Goal: Task Accomplishment & Management: Manage account settings

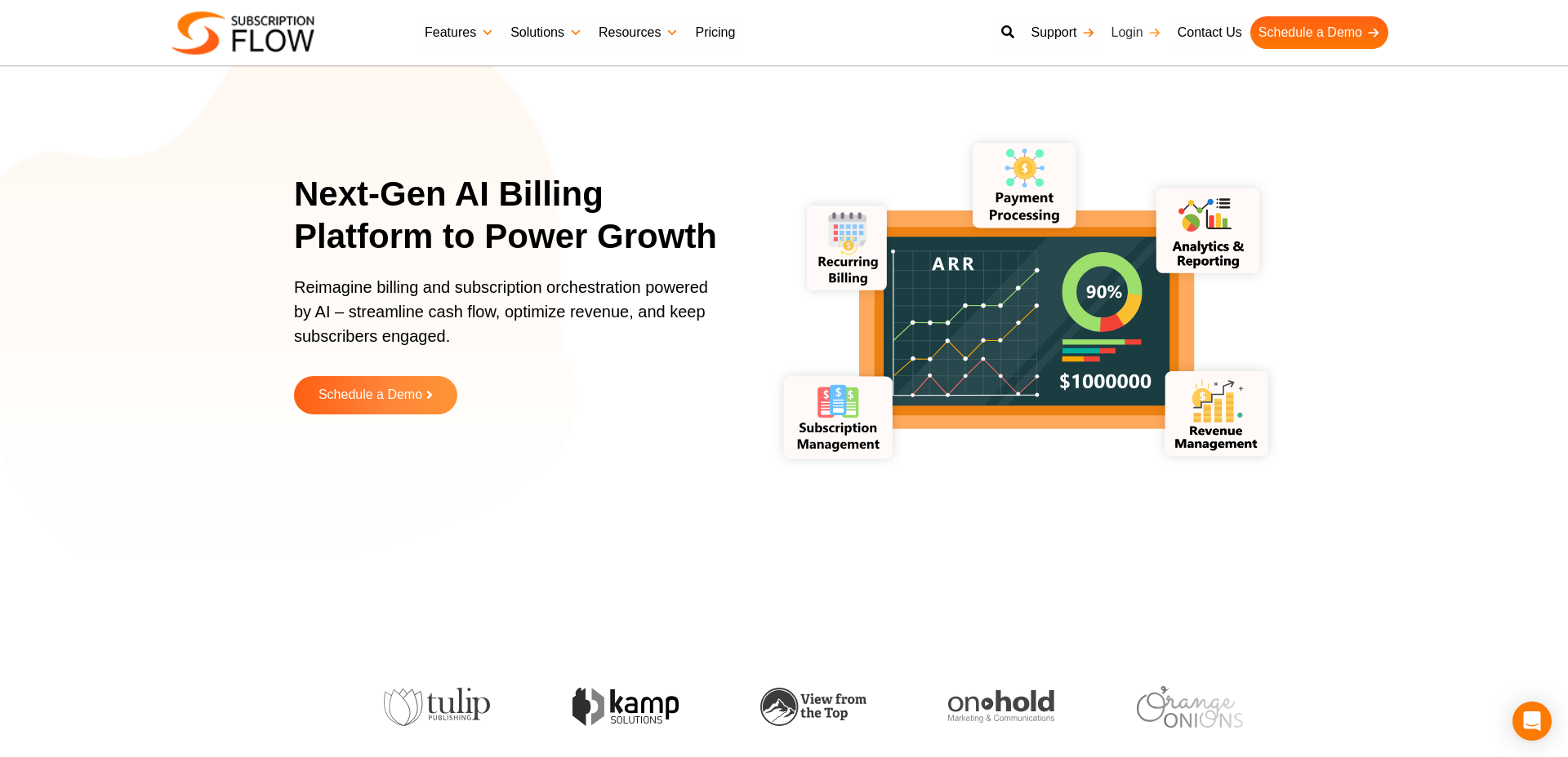
click at [1133, 34] on link "Login" at bounding box center [1136, 32] width 66 height 32
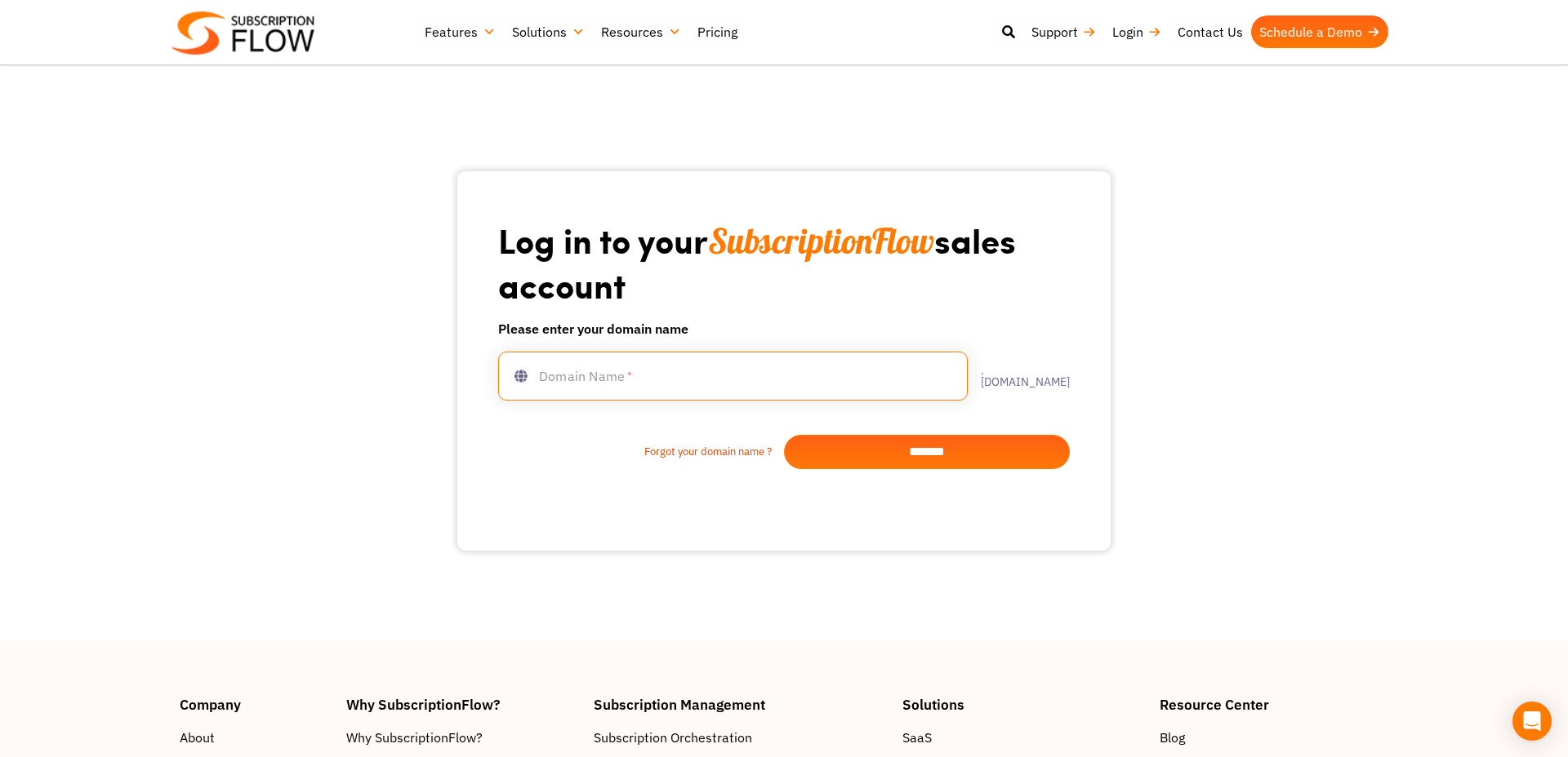
click at [635, 389] on input "text" at bounding box center [733, 376] width 470 height 49
type input "**********"
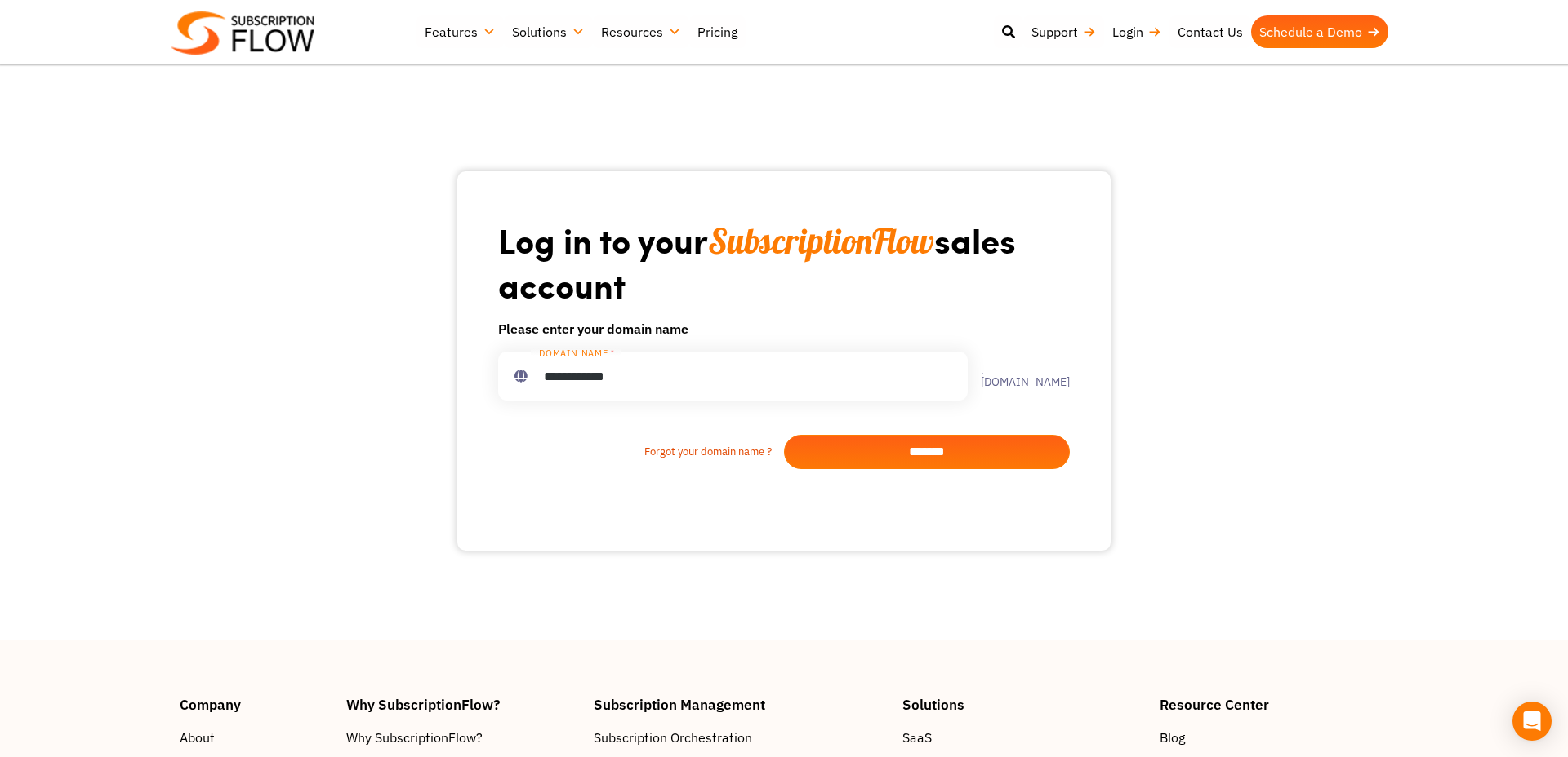
click at [865, 462] on input "*******" at bounding box center [926, 452] width 286 height 34
